Goal: Obtain resource: Download file/media

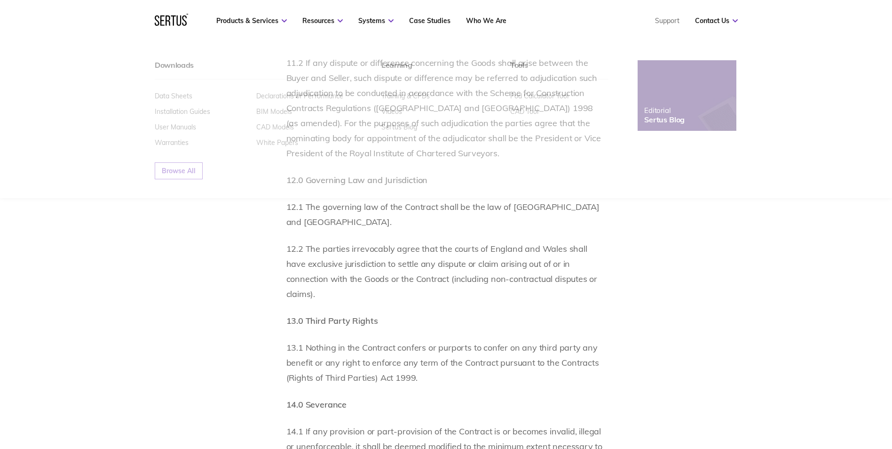
scroll to position [5382, 0]
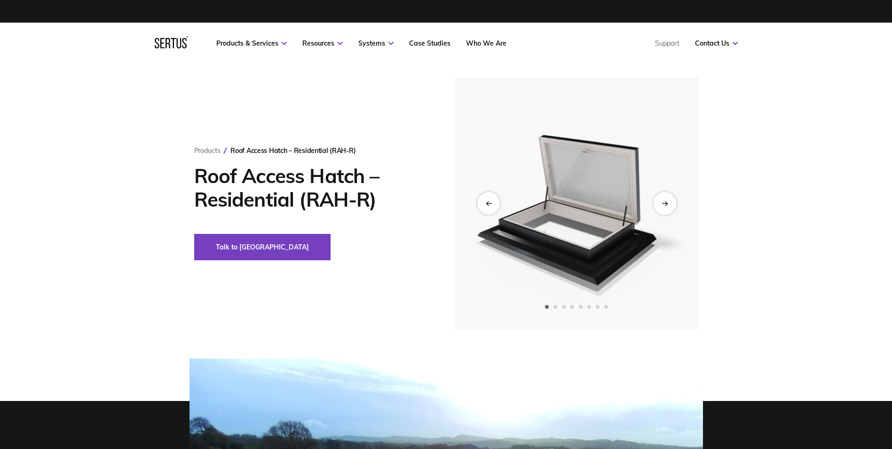
click at [664, 201] on icon "Next slide" at bounding box center [665, 202] width 6 height 5
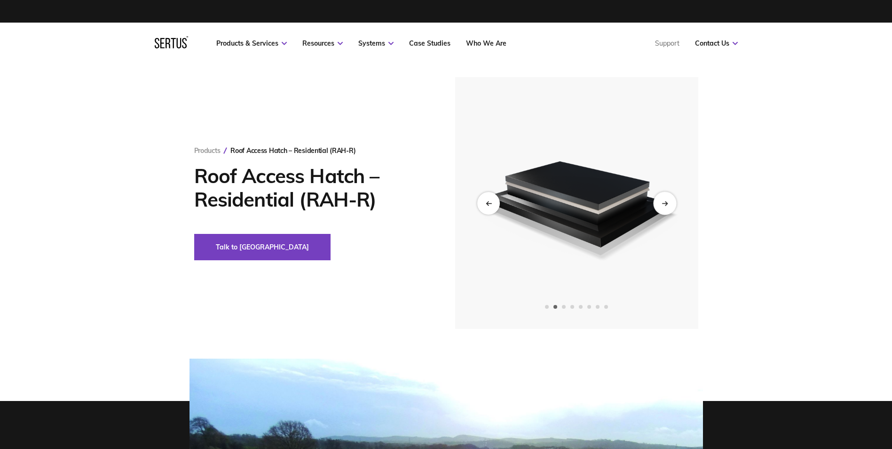
click at [664, 201] on icon "Next slide" at bounding box center [665, 202] width 6 height 5
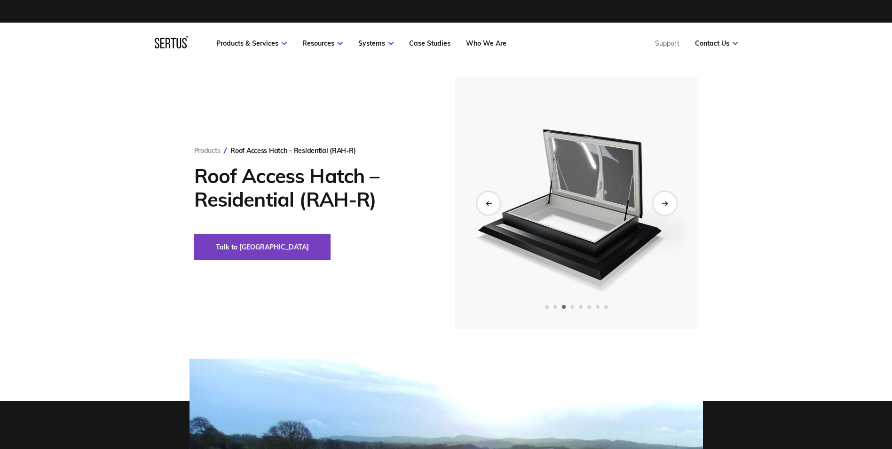
click at [664, 201] on icon "Next slide" at bounding box center [665, 202] width 6 height 5
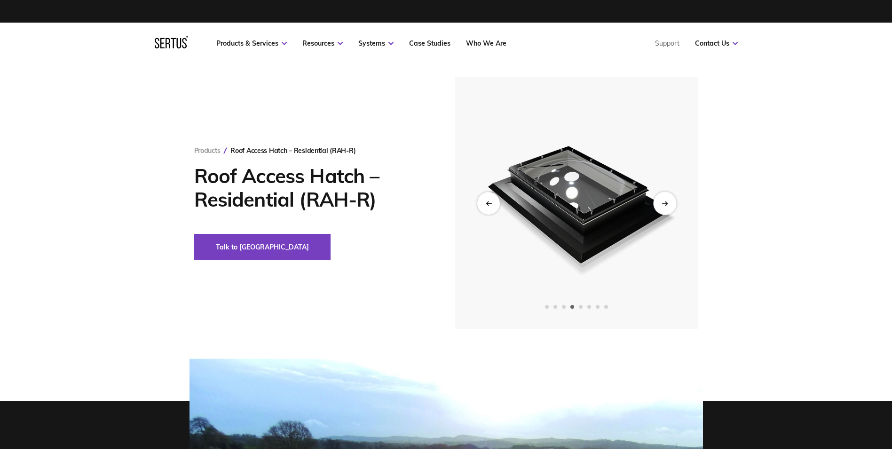
click at [664, 201] on icon "Next slide" at bounding box center [665, 202] width 6 height 5
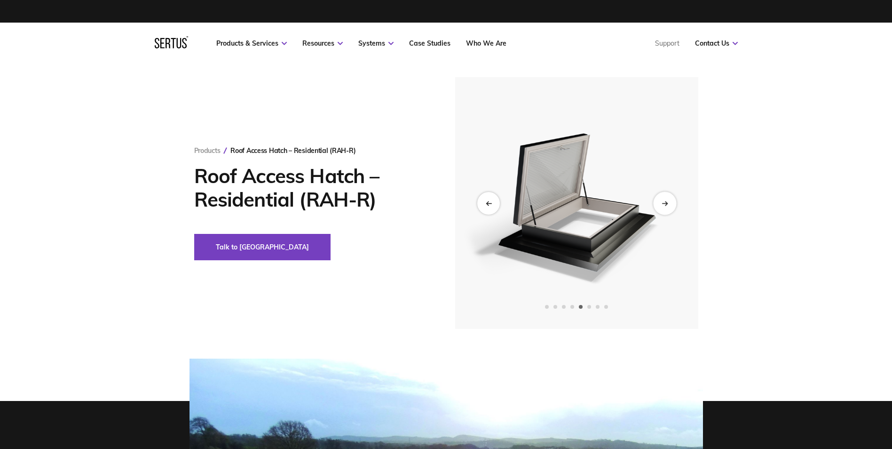
click at [664, 201] on icon "Next slide" at bounding box center [665, 202] width 6 height 5
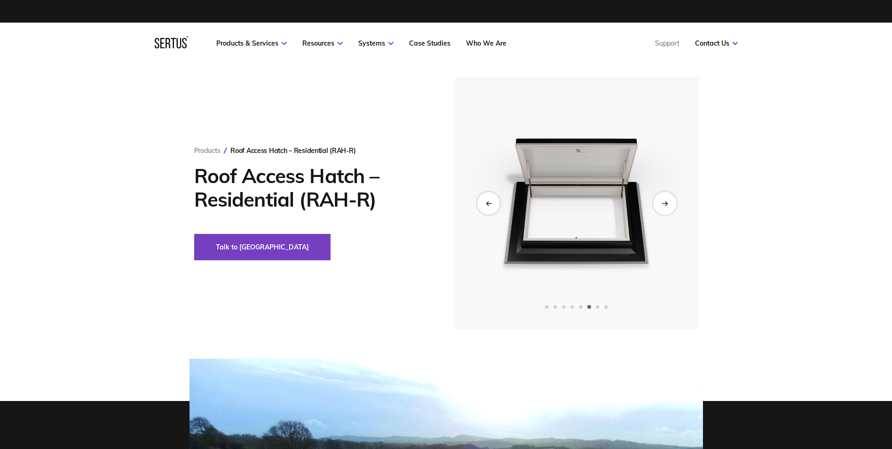
click at [664, 201] on icon "Next slide" at bounding box center [665, 202] width 6 height 5
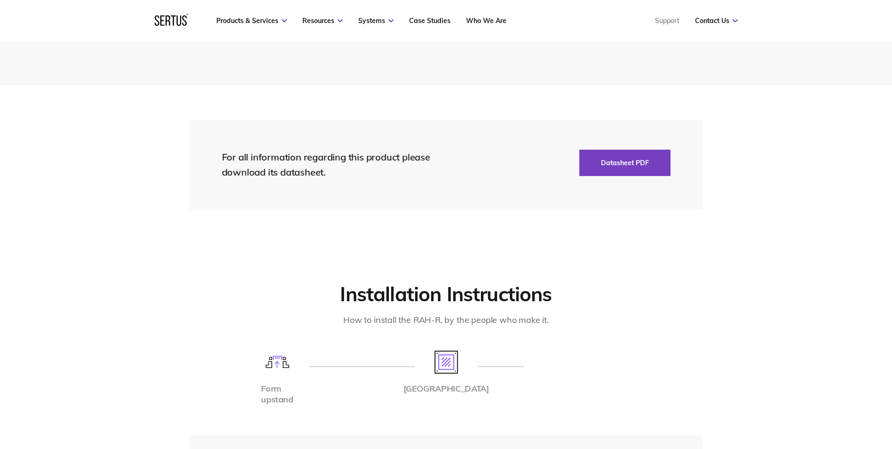
scroll to position [1882, 0]
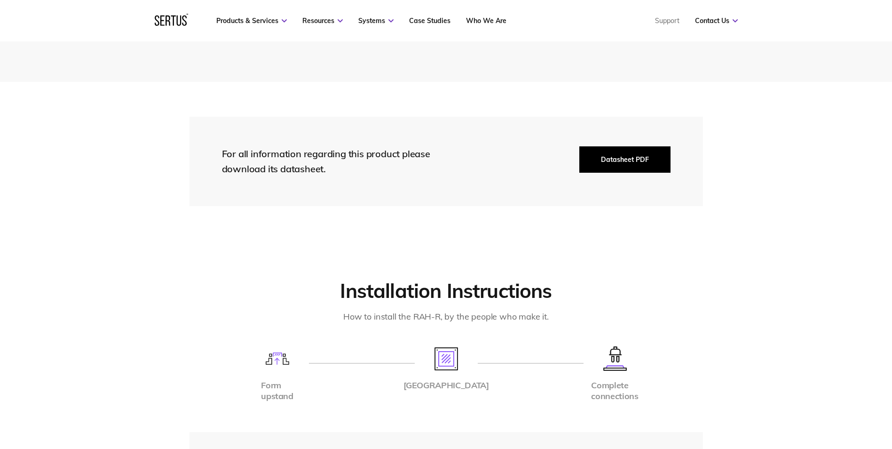
click at [632, 146] on button "Datasheet PDF" at bounding box center [625, 159] width 91 height 26
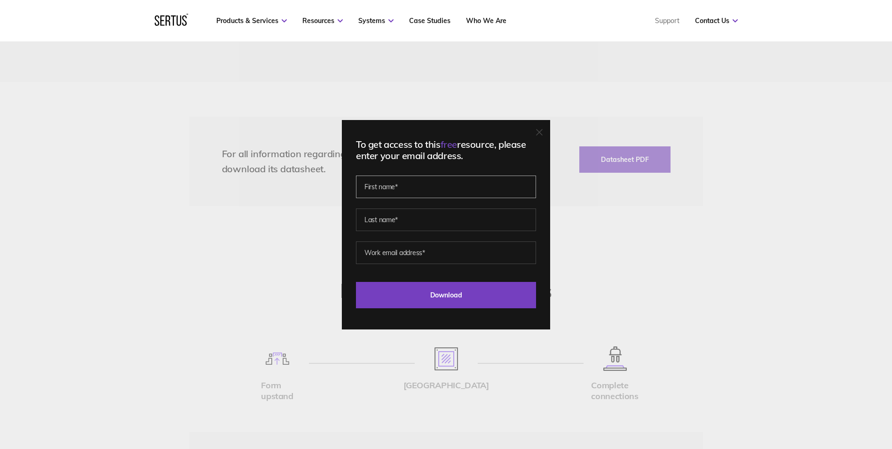
click at [458, 186] on input "text" at bounding box center [446, 186] width 180 height 23
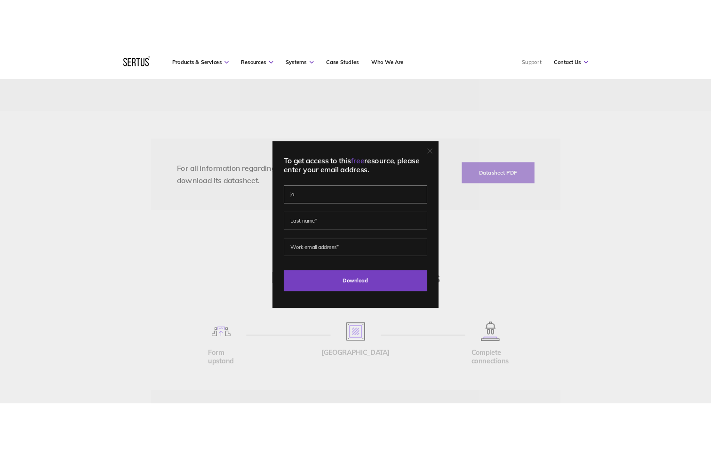
scroll to position [1835, 0]
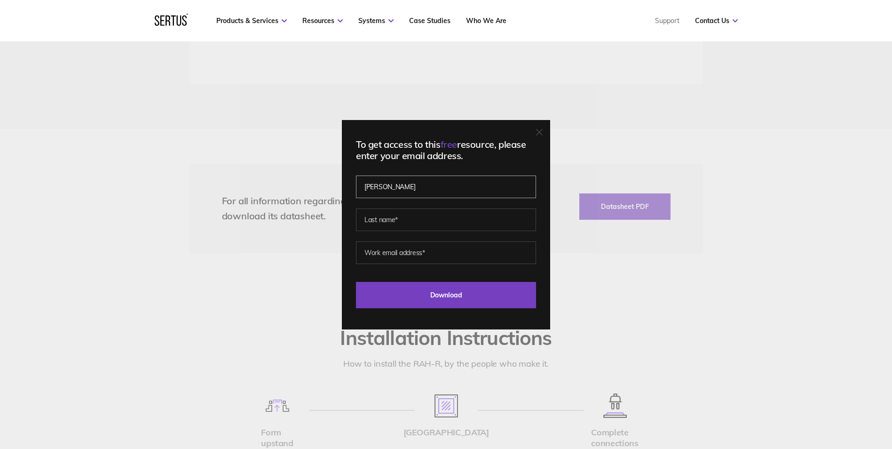
type input "[PERSON_NAME]"
click at [424, 218] on input "text" at bounding box center [446, 219] width 180 height 23
type input "[PERSON_NAME]"
click at [416, 252] on input "email" at bounding box center [446, 252] width 180 height 23
type input "joe.keane@capelwaterproofing.co.uk"
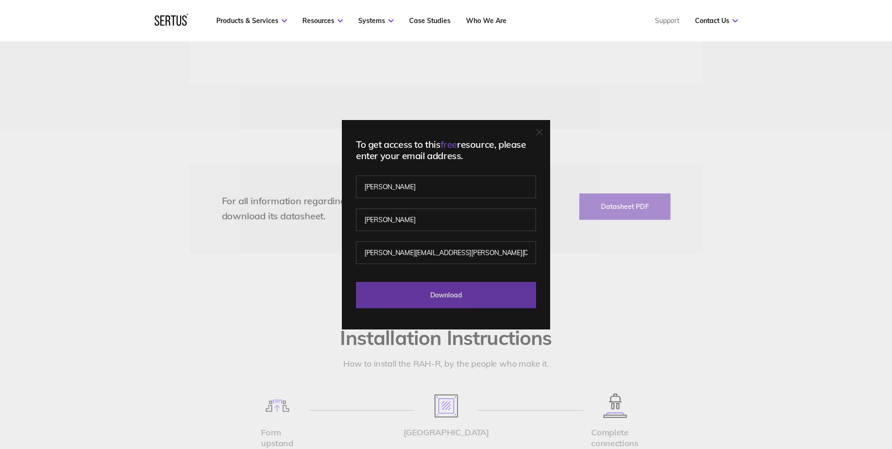
click at [445, 298] on input "Download" at bounding box center [446, 295] width 180 height 26
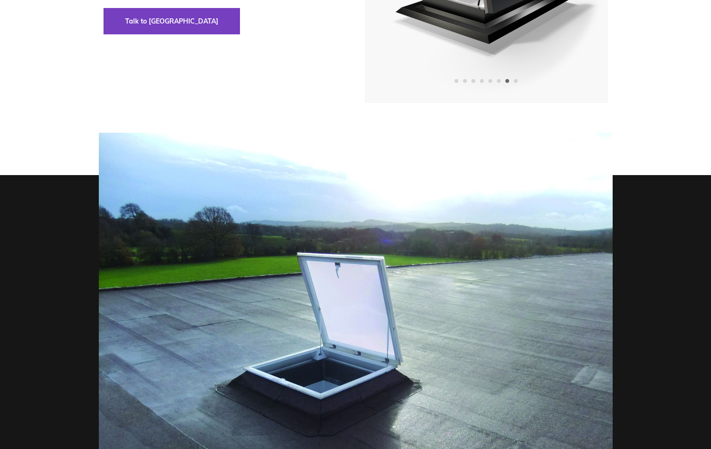
scroll to position [0, 0]
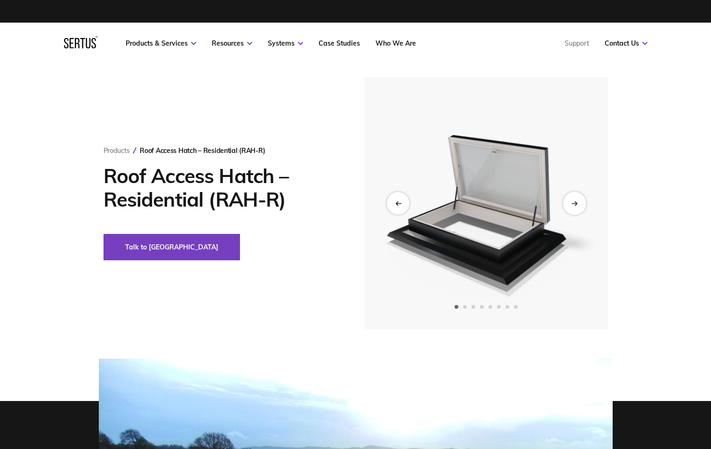
click at [573, 200] on icon "Next slide" at bounding box center [574, 202] width 6 height 5
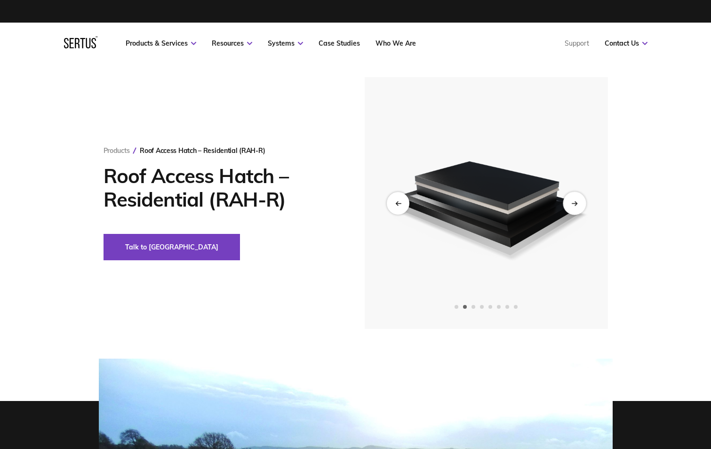
click at [573, 200] on icon "Next slide" at bounding box center [574, 202] width 6 height 5
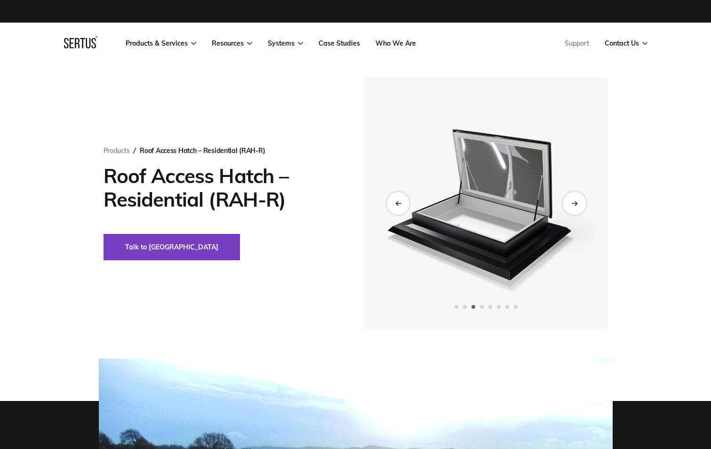
click at [573, 200] on icon "Next slide" at bounding box center [574, 202] width 6 height 5
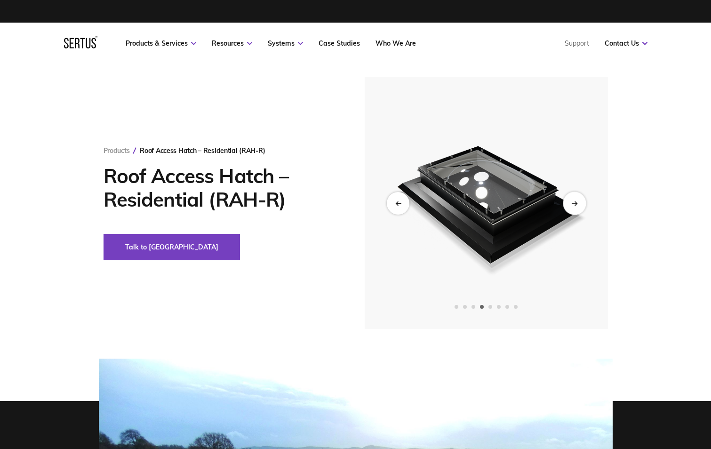
click at [573, 200] on icon "Next slide" at bounding box center [574, 202] width 6 height 5
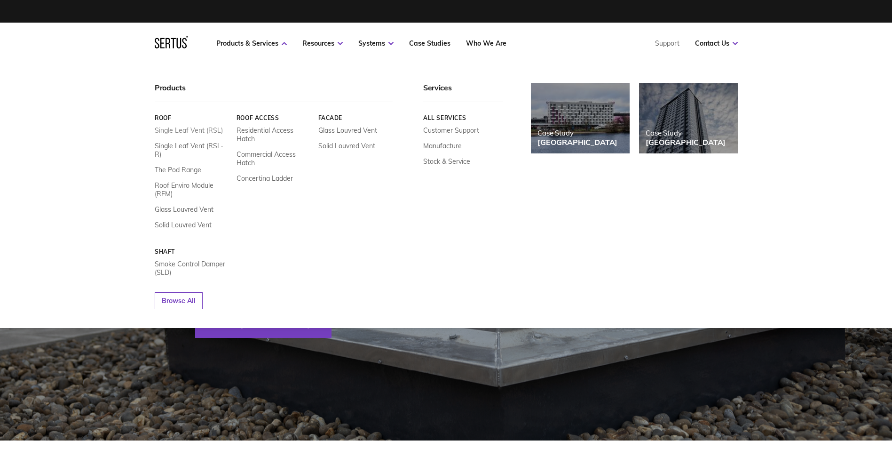
click at [216, 131] on link "Single Leaf Vent (RSL)" at bounding box center [189, 130] width 68 height 8
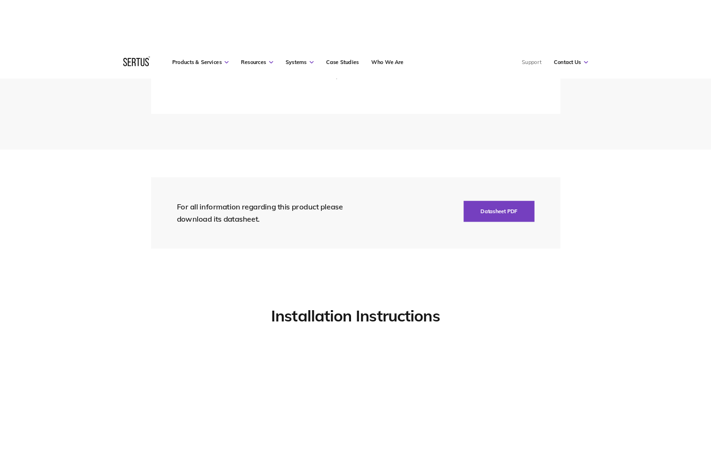
scroll to position [2023, 0]
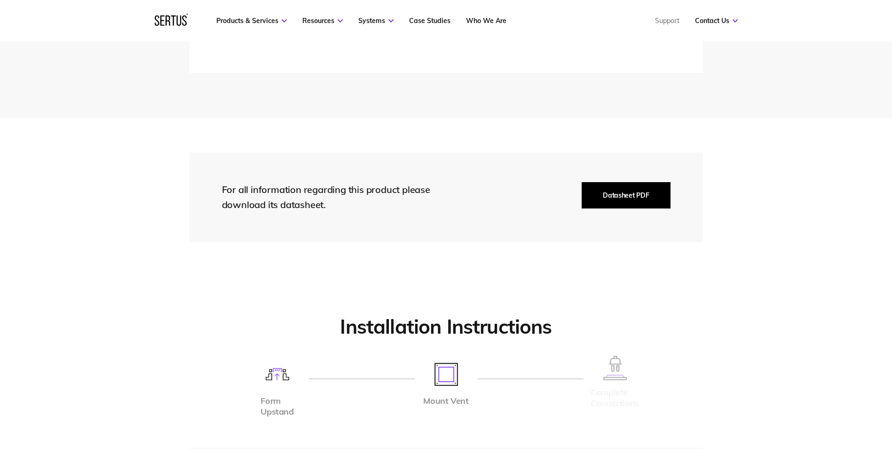
click at [613, 200] on button "Datasheet PDF" at bounding box center [626, 195] width 88 height 26
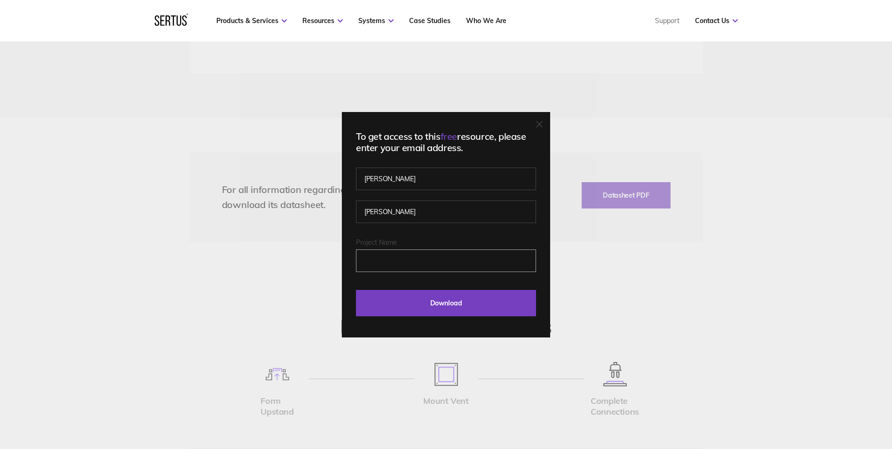
click at [385, 260] on input "Project Name" at bounding box center [446, 260] width 180 height 23
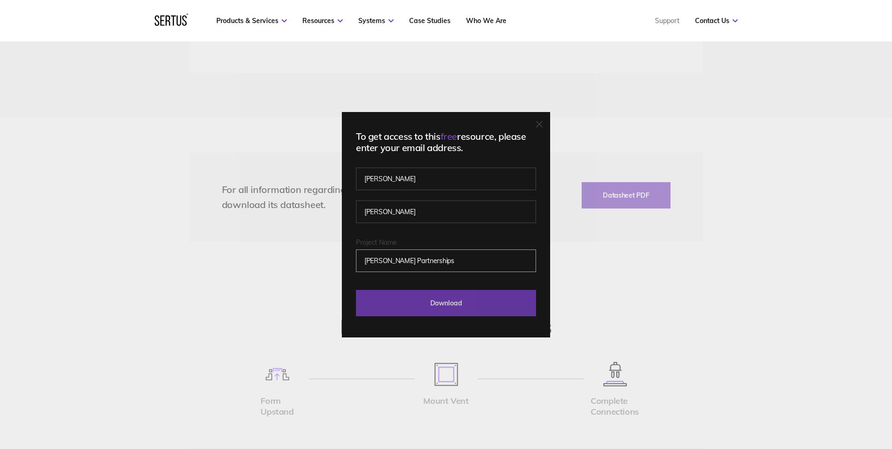
type input "[PERSON_NAME] Partnerships"
click at [461, 300] on input "Download" at bounding box center [446, 303] width 180 height 26
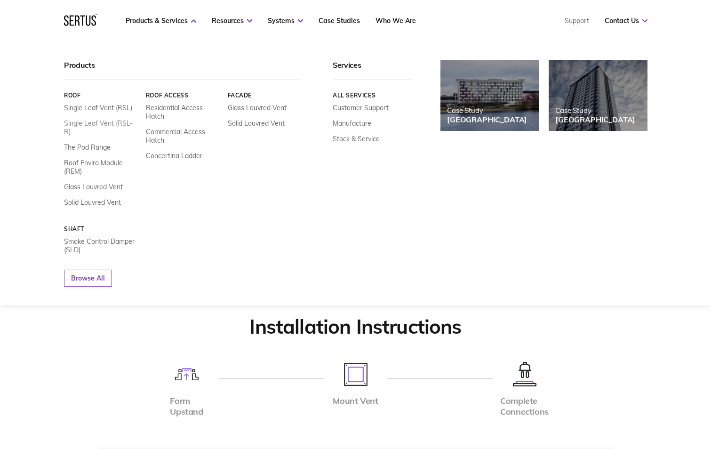
click at [105, 123] on link "Single Leaf Vent (RSL-R)" at bounding box center [101, 127] width 75 height 17
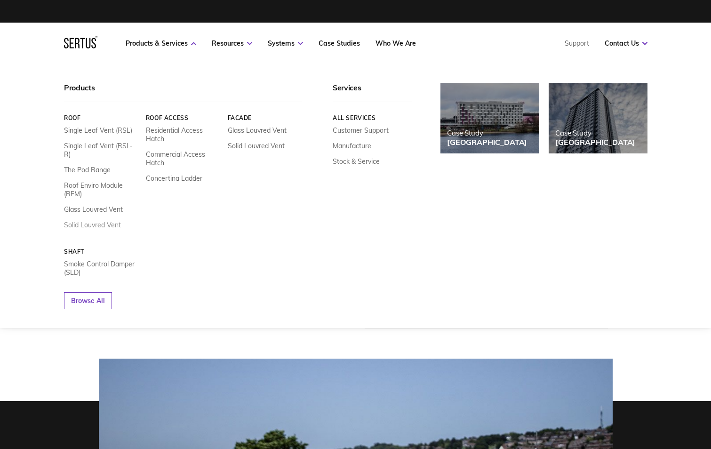
click at [91, 221] on link "Solid Louvred Vent" at bounding box center [92, 225] width 57 height 8
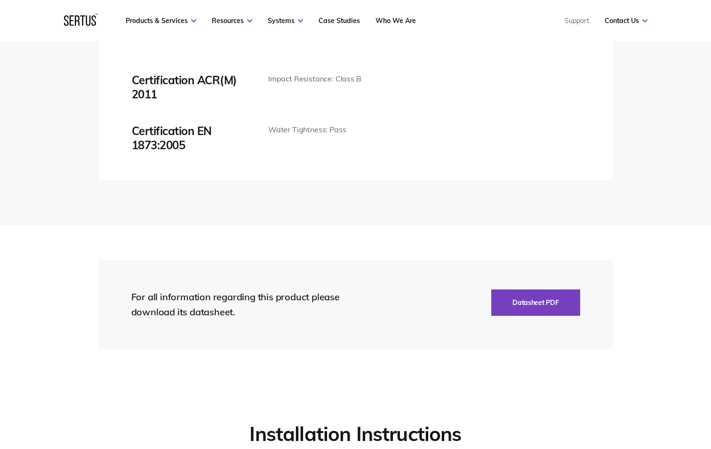
scroll to position [1976, 0]
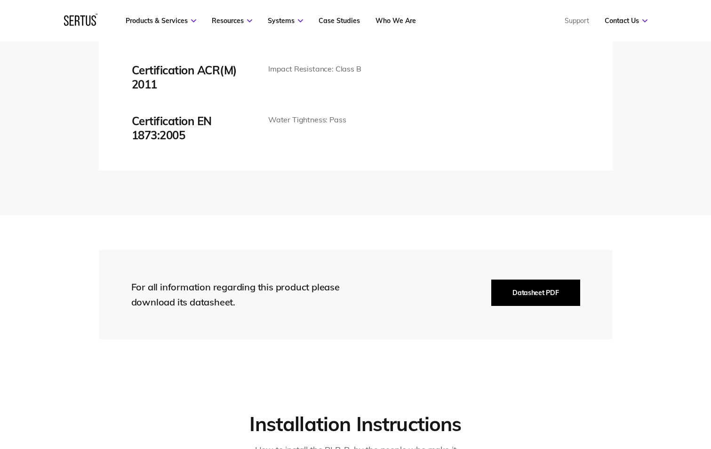
click at [524, 293] on button "Datasheet PDF" at bounding box center [535, 292] width 88 height 26
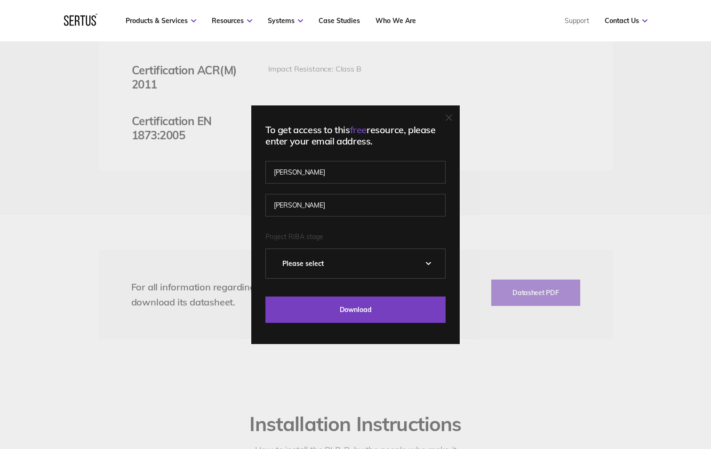
click at [328, 267] on select "Please Select 0 – Strategic Definition 1 - Preparation & Brief 2 - Concept Desi…" at bounding box center [355, 263] width 179 height 29
select select "5 - Construction"
click at [269, 249] on select "Please Select 0 – Strategic Definition 1 - Preparation & Brief 2 - Concept Desi…" at bounding box center [355, 263] width 179 height 29
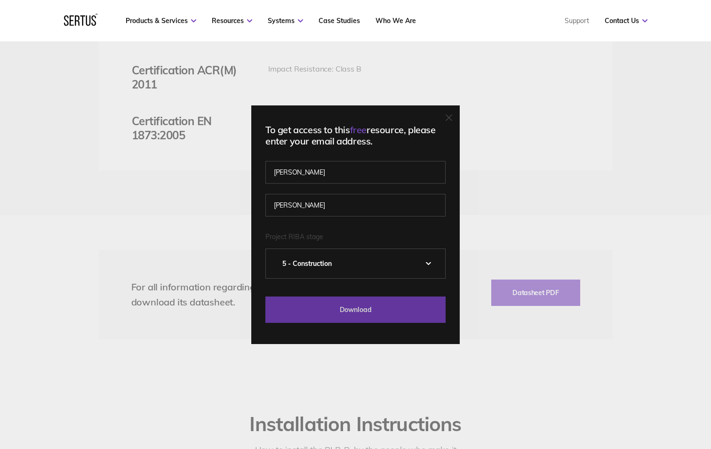
click at [355, 312] on input "Download" at bounding box center [355, 309] width 180 height 26
